Goal: Information Seeking & Learning: Learn about a topic

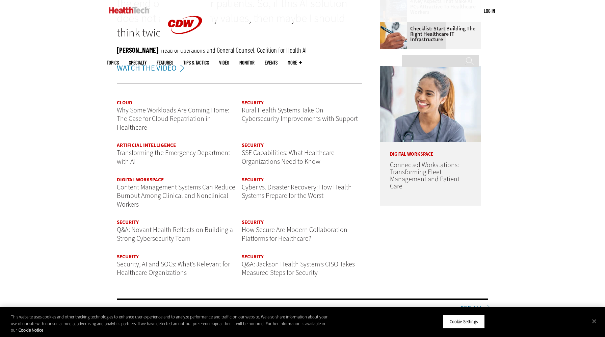
scroll to position [795, 0]
click at [161, 146] on link "Artificial Intelligence" at bounding box center [146, 144] width 59 height 7
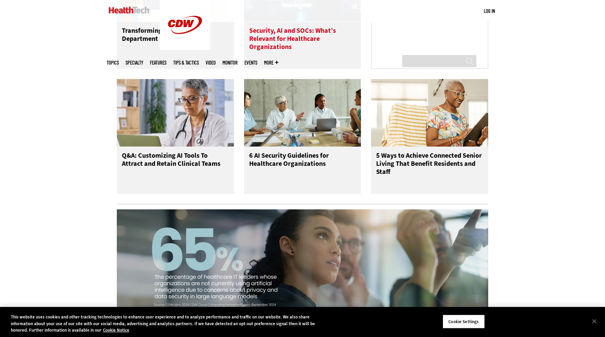
scroll to position [510, 0]
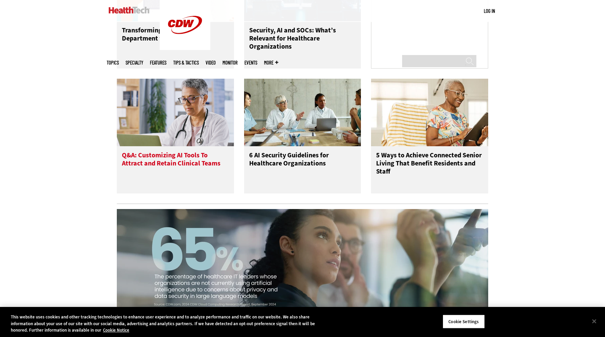
click at [175, 165] on h3 "Q&A: Customizing AI Tools To Attract and Retain Clinical Teams" at bounding box center [175, 164] width 107 height 27
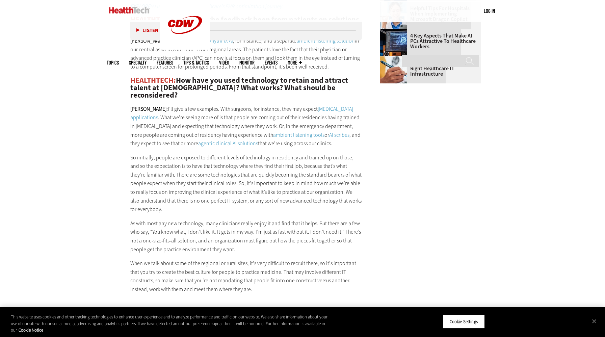
scroll to position [888, 0]
click at [340, 142] on div "HEALTHTECH: What have your top healthcare IT priorities been for this year? Whe…" at bounding box center [245, 46] width 231 height 493
click at [338, 132] on p "[PERSON_NAME]: I’ll give a few examples. With surgeons, for instance, they may …" at bounding box center [245, 126] width 231 height 43
click at [330, 194] on p "So initially, people are exposed to different levels of technology in residency…" at bounding box center [245, 184] width 231 height 60
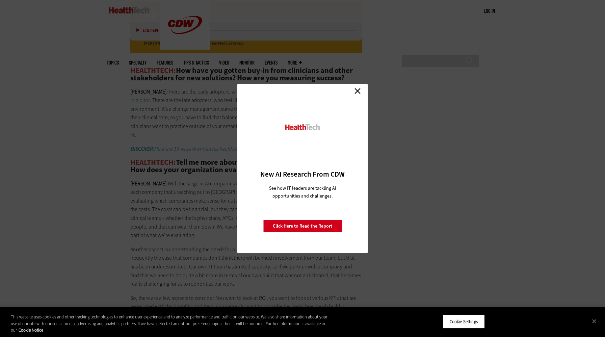
scroll to position [1194, 0]
click at [358, 90] on link "Close" at bounding box center [357, 91] width 10 height 10
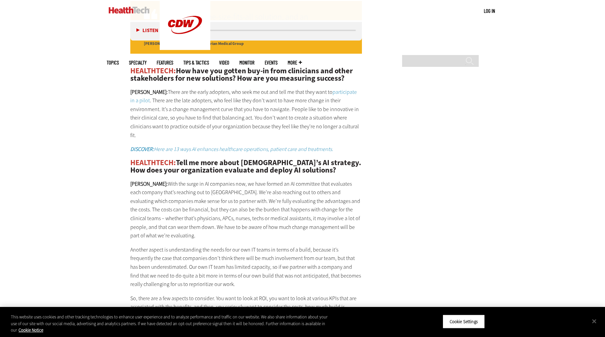
click at [344, 107] on p "SHAFER: There are the early adopters, who seek me out and tell me that they wan…" at bounding box center [245, 114] width 231 height 52
click at [349, 189] on p "SHAFER: With the surge in AI companies now, we have formed an AI committee that…" at bounding box center [245, 209] width 231 height 60
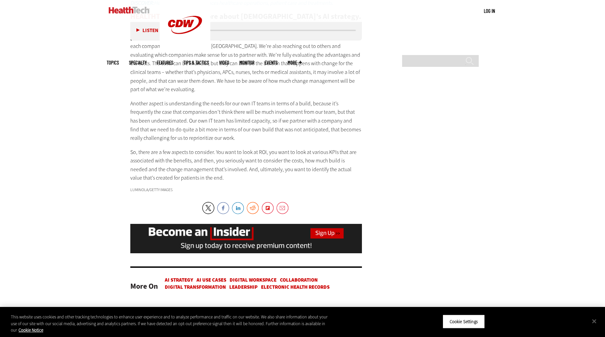
scroll to position [1347, 0]
